Goal: Find specific page/section: Find specific page/section

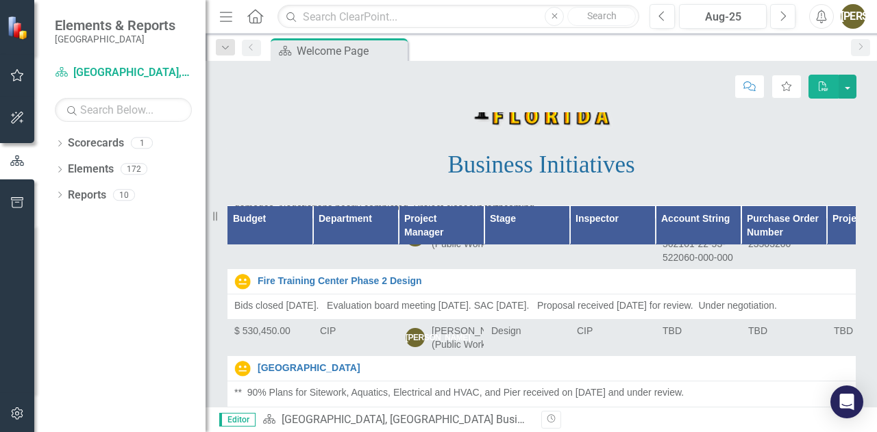
scroll to position [741, 0]
click at [464, 235] on th "Project Manager" at bounding box center [442, 224] width 86 height 39
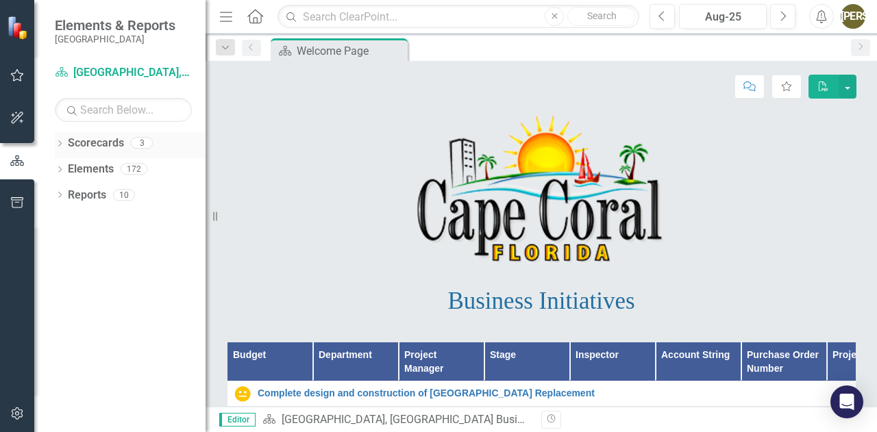
click at [84, 141] on link "Scorecards" at bounding box center [96, 144] width 56 height 16
click at [59, 144] on icon "Dropdown" at bounding box center [60, 145] width 10 height 8
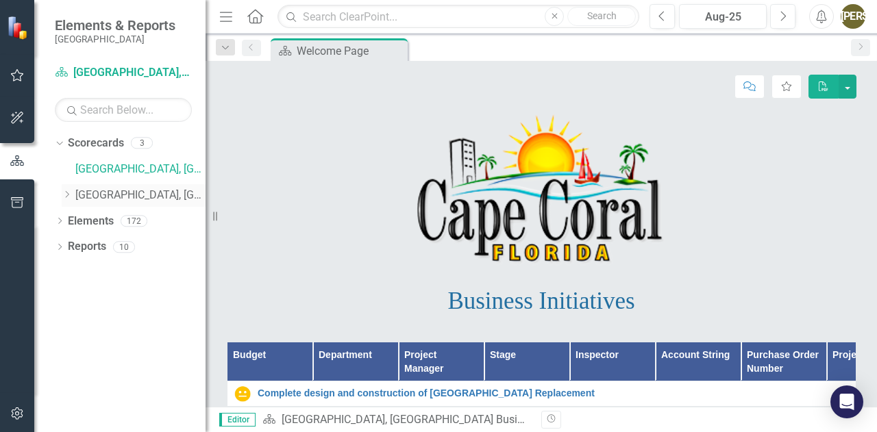
click at [63, 195] on icon "Dropdown" at bounding box center [67, 194] width 10 height 8
click at [130, 218] on link "Capital Improvements" at bounding box center [147, 222] width 116 height 16
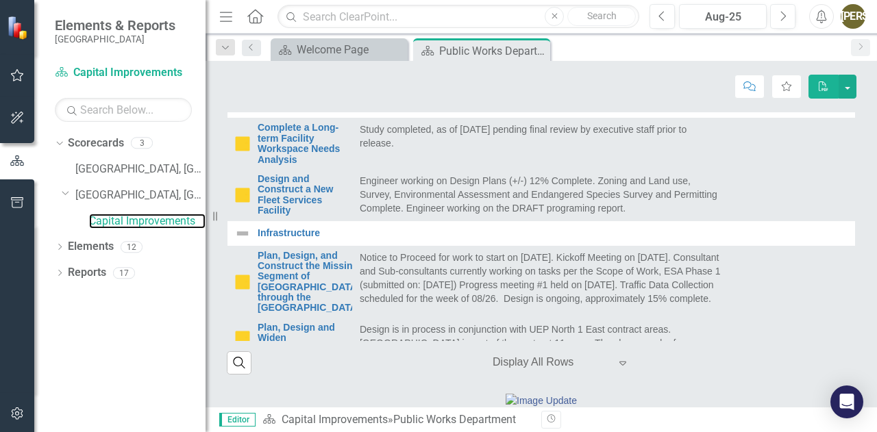
scroll to position [507, 0]
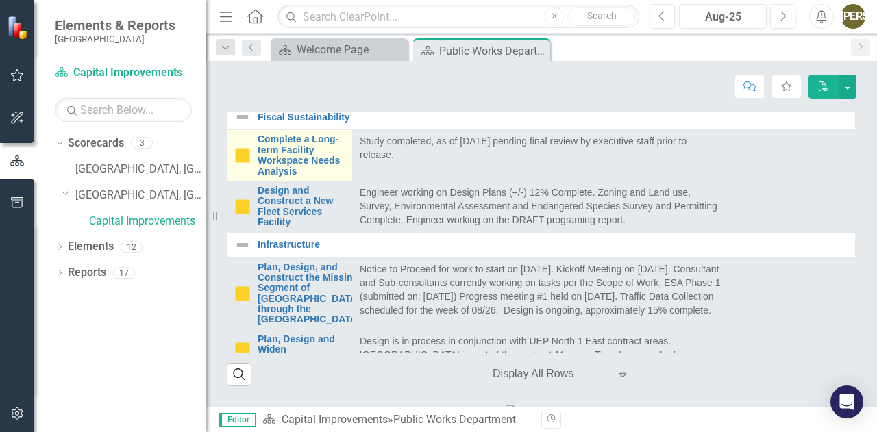
click at [238, 164] on img at bounding box center [242, 155] width 16 height 16
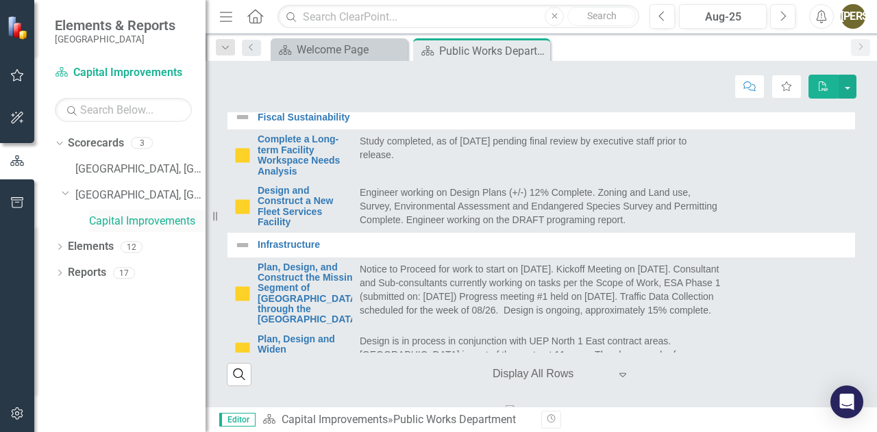
click at [155, 223] on link "Capital Improvements" at bounding box center [147, 222] width 116 height 16
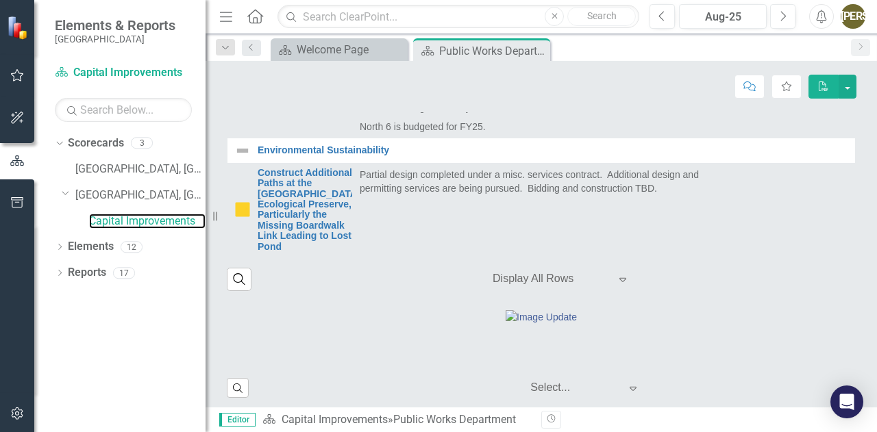
scroll to position [602, 0]
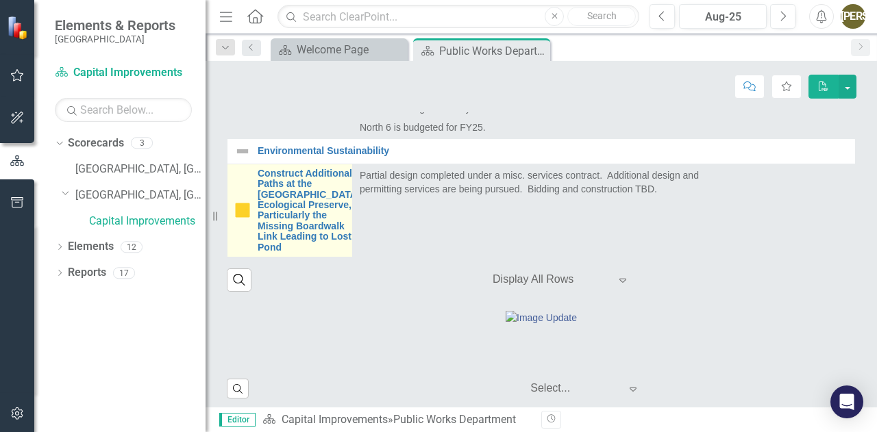
click at [244, 218] on img at bounding box center [242, 210] width 16 height 16
